Goal: Transaction & Acquisition: Purchase product/service

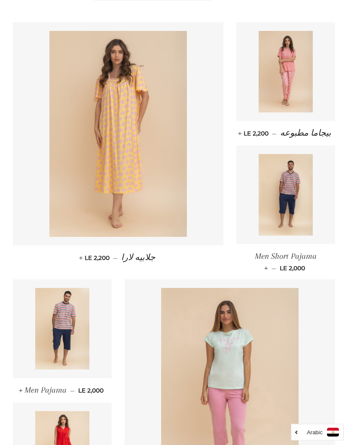
scroll to position [310, 0]
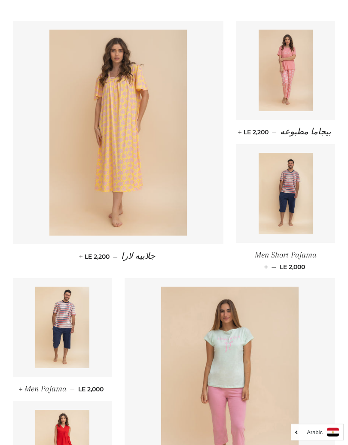
click at [122, 115] on img at bounding box center [117, 133] width 137 height 206
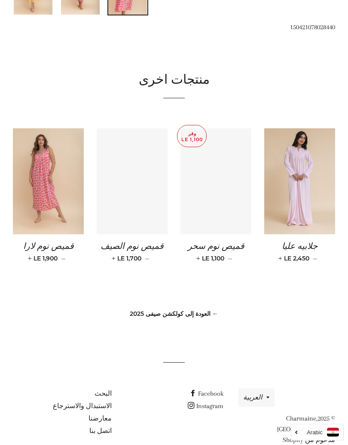
scroll to position [428, 0]
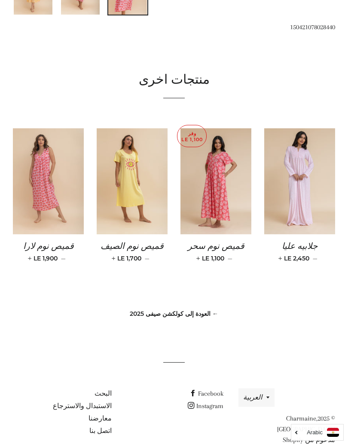
click at [303, 178] on img at bounding box center [299, 181] width 71 height 107
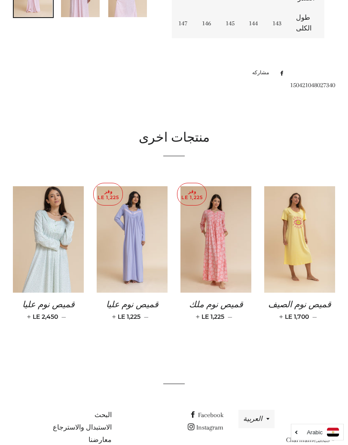
scroll to position [425, 0]
click at [49, 213] on img at bounding box center [48, 239] width 71 height 107
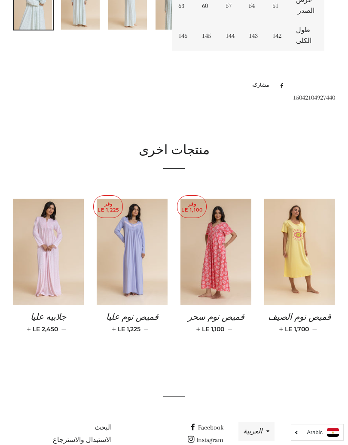
scroll to position [414, 0]
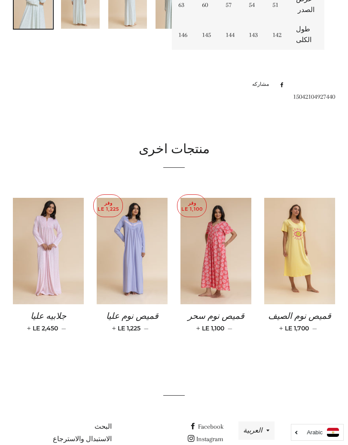
click at [139, 224] on img at bounding box center [132, 251] width 71 height 107
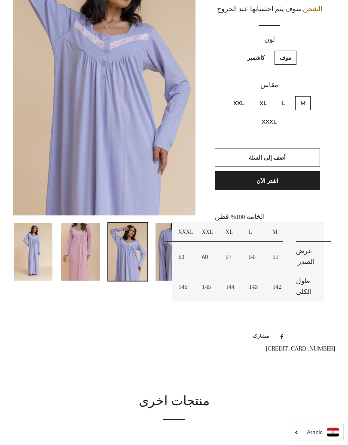
scroll to position [164, 0]
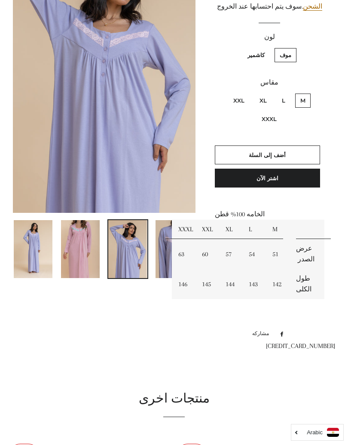
click at [83, 241] on img at bounding box center [80, 249] width 39 height 58
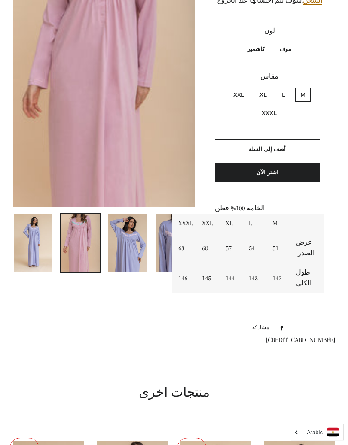
scroll to position [161, 0]
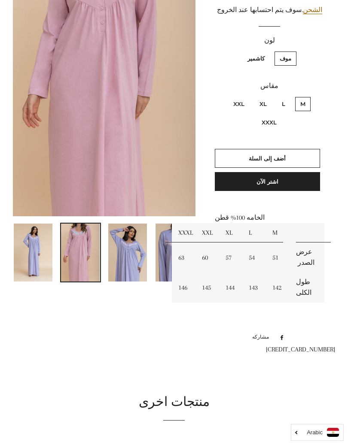
click at [37, 250] on img at bounding box center [33, 253] width 39 height 58
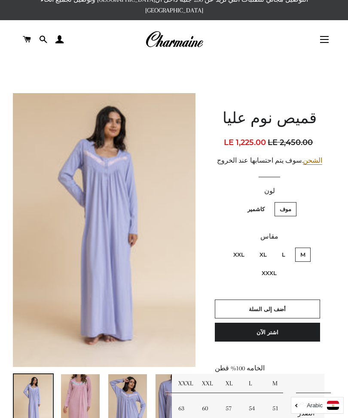
scroll to position [9, 0]
